Goal: Transaction & Acquisition: Purchase product/service

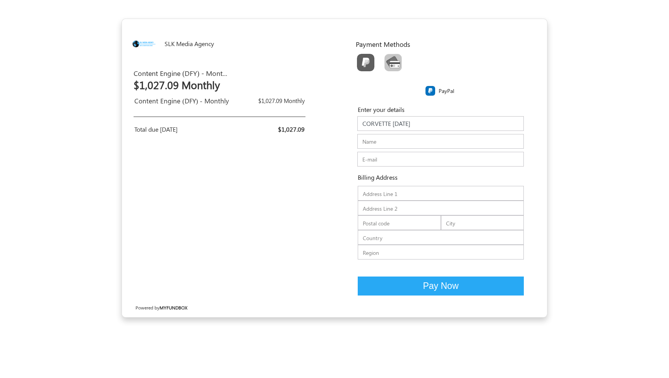
type input "CORVETTE TODAY"
type input "Steve Garrett"
type input "stevegarr"
type input "stevegarrttdj@gmail.com"
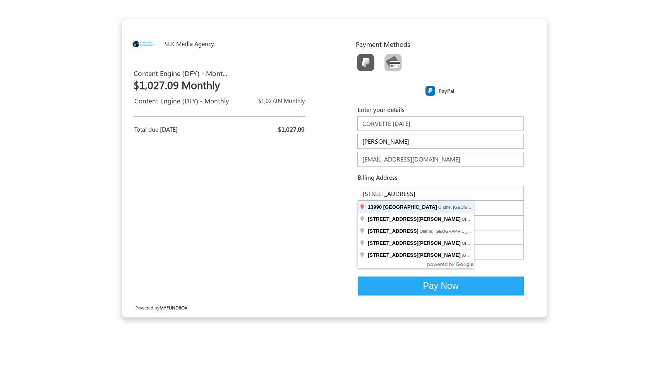
type input "South Gallery Street"
type input "13990"
type input "66062"
type input "Olathe"
type input "US"
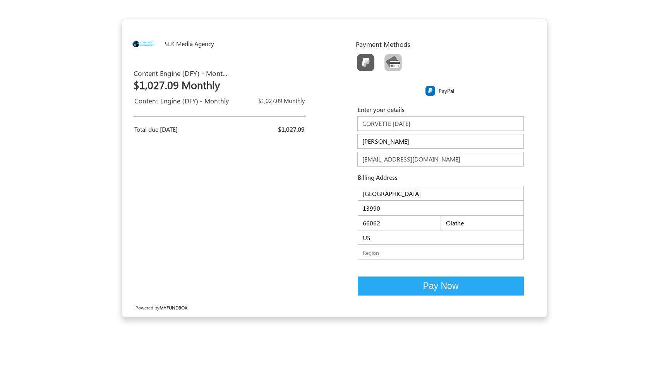
click at [396, 252] on input "text" at bounding box center [441, 252] width 166 height 15
click at [445, 285] on span "Pay Now" at bounding box center [441, 286] width 36 height 10
